Goal: Find specific page/section: Find specific page/section

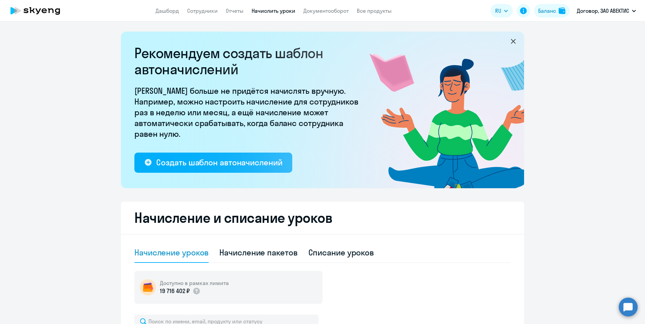
select select "10"
drag, startPoint x: 233, startPoint y: 12, endPoint x: 244, endPoint y: 16, distance: 11.8
click at [234, 12] on link "Отчеты" at bounding box center [235, 10] width 18 height 7
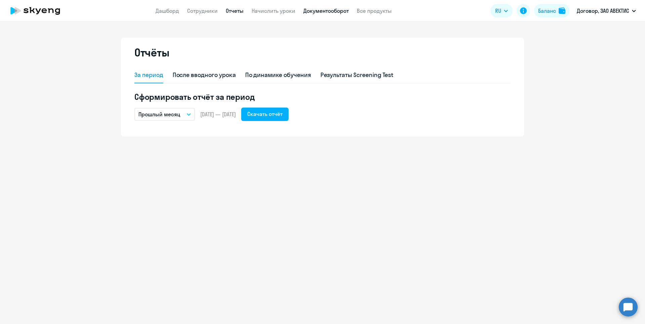
click at [304, 13] on link "Документооборот" at bounding box center [326, 10] width 45 height 7
